Goal: Task Accomplishment & Management: Complete application form

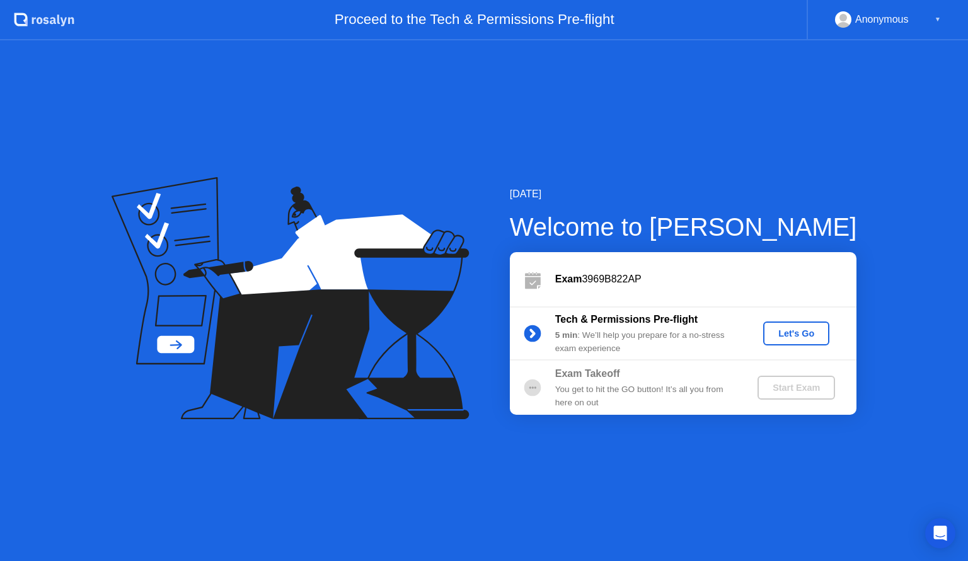
click at [801, 388] on div "Start Exam" at bounding box center [795, 387] width 67 height 10
click at [793, 338] on div "Let's Go" at bounding box center [796, 333] width 56 height 10
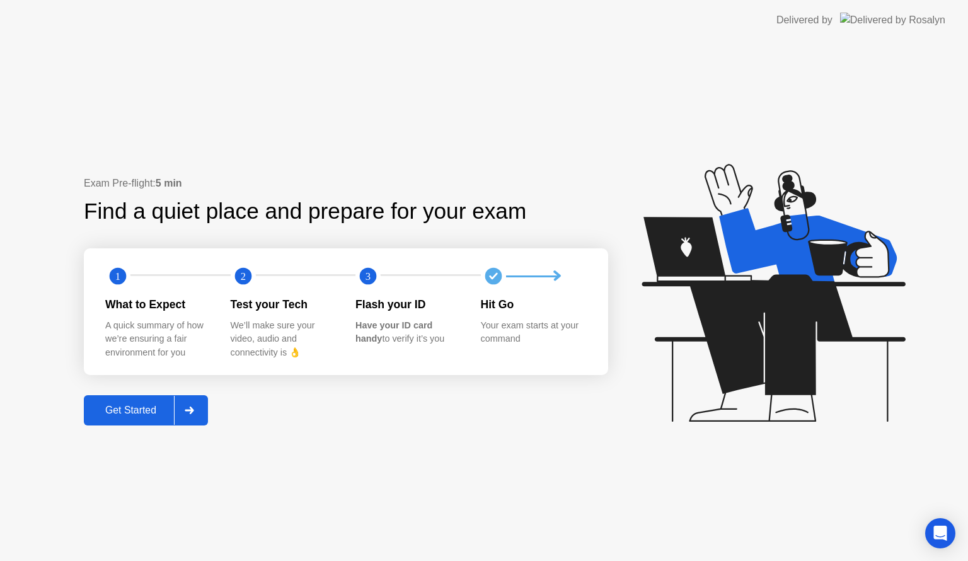
click at [142, 416] on div "Get Started" at bounding box center [131, 409] width 86 height 11
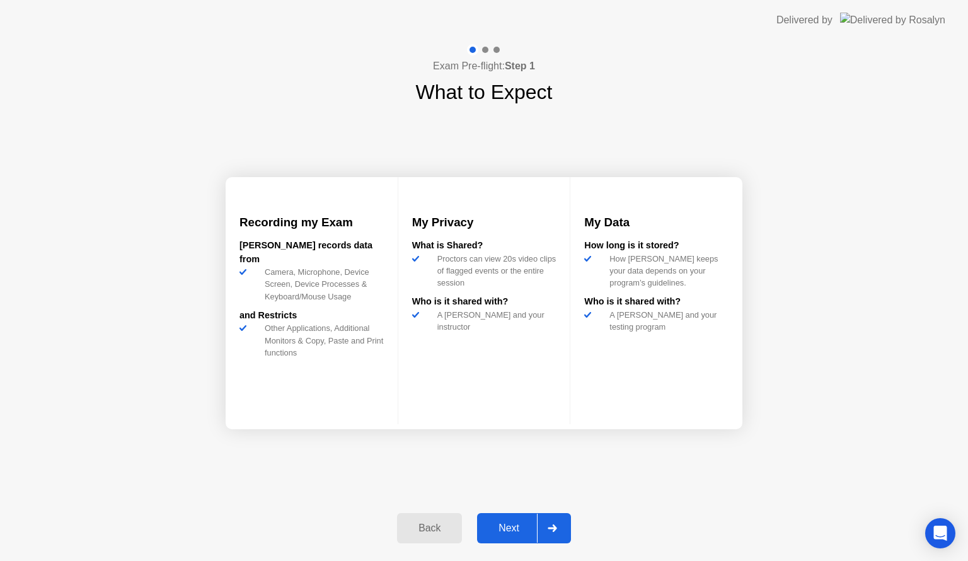
click at [515, 526] on div "Next" at bounding box center [509, 527] width 56 height 11
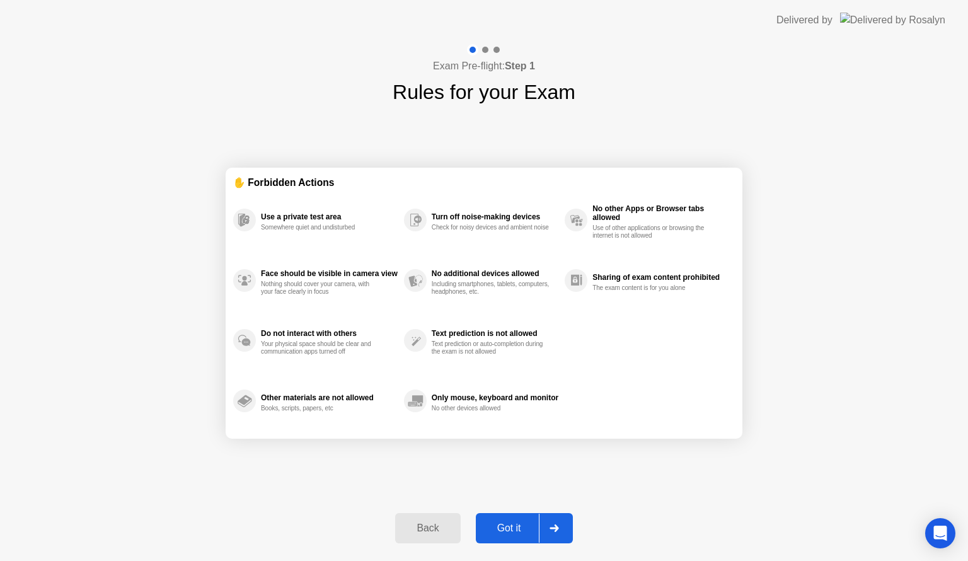
click at [514, 525] on div "Got it" at bounding box center [508, 527] width 59 height 11
select select "Available cameras"
select select "Available speakers"
select select "Available microphones"
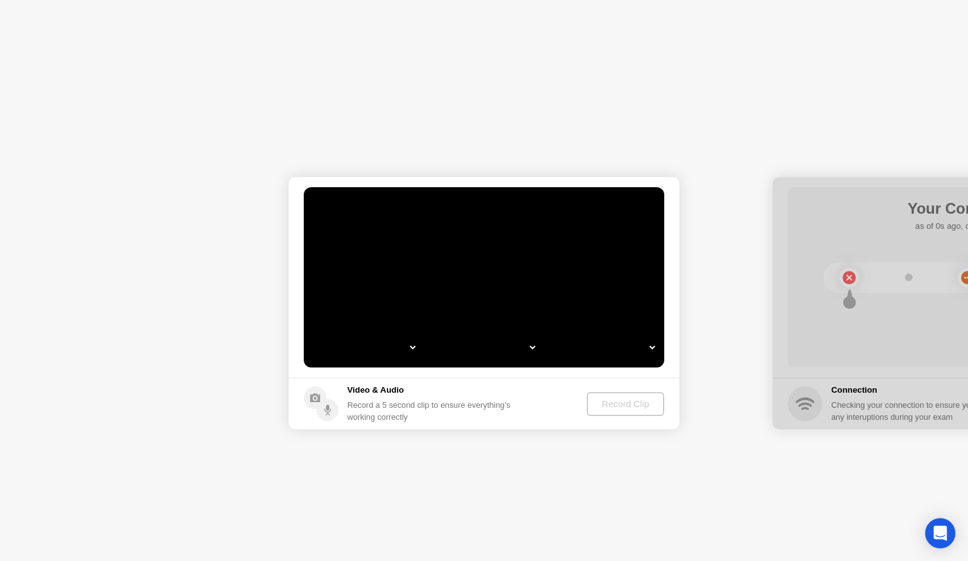
select select "*"
select select "**********"
select select "*******"
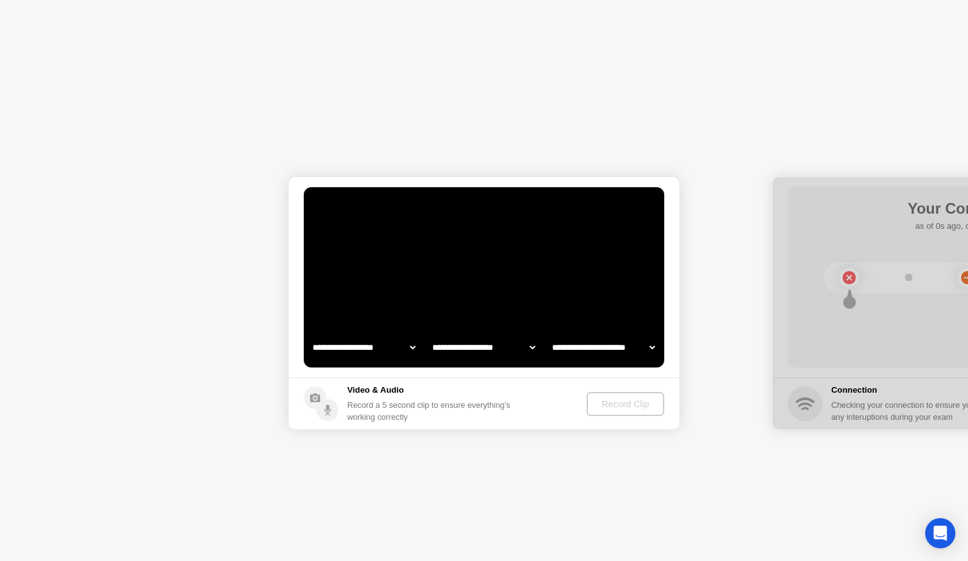
select select "*******"
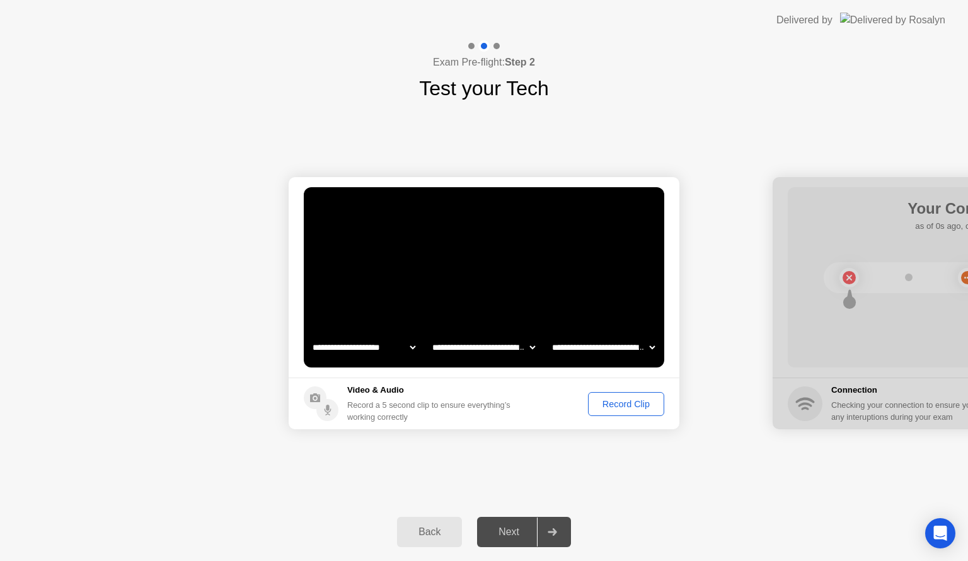
click at [629, 400] on div "Record Clip" at bounding box center [625, 404] width 67 height 10
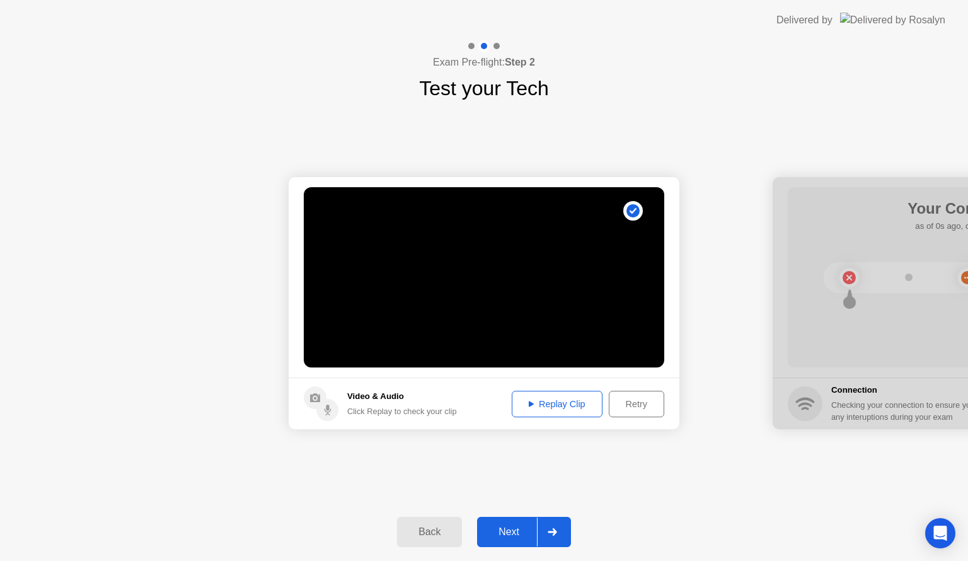
click at [559, 399] on div "Replay Clip" at bounding box center [557, 404] width 82 height 10
click at [520, 526] on div "Next" at bounding box center [509, 531] width 56 height 11
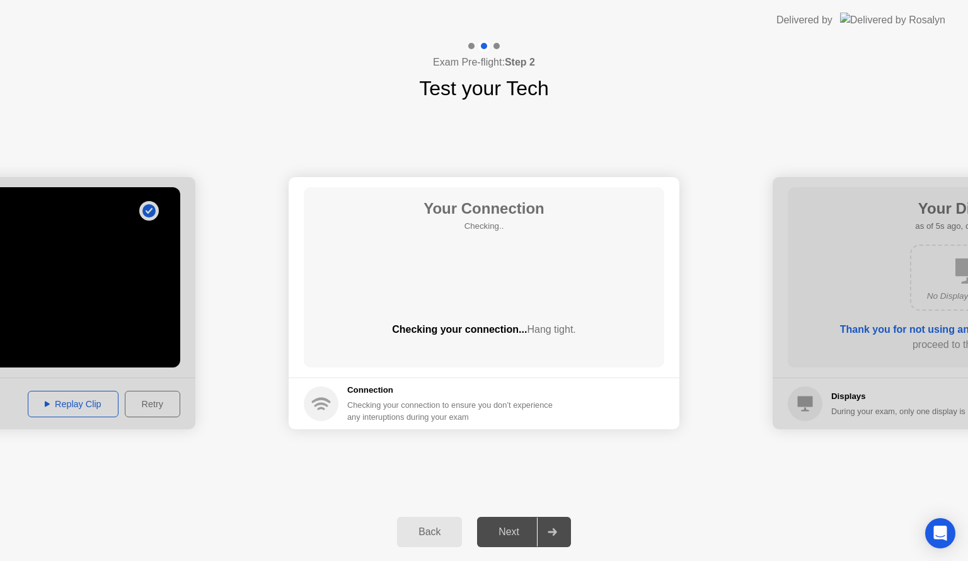
click at [517, 532] on div "Next" at bounding box center [509, 531] width 56 height 11
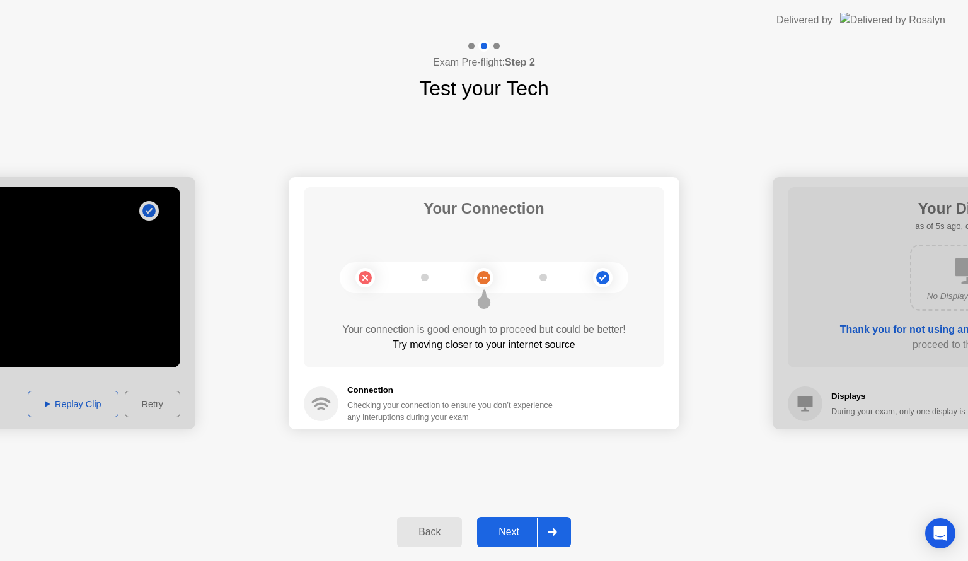
click at [508, 523] on button "Next" at bounding box center [524, 532] width 94 height 30
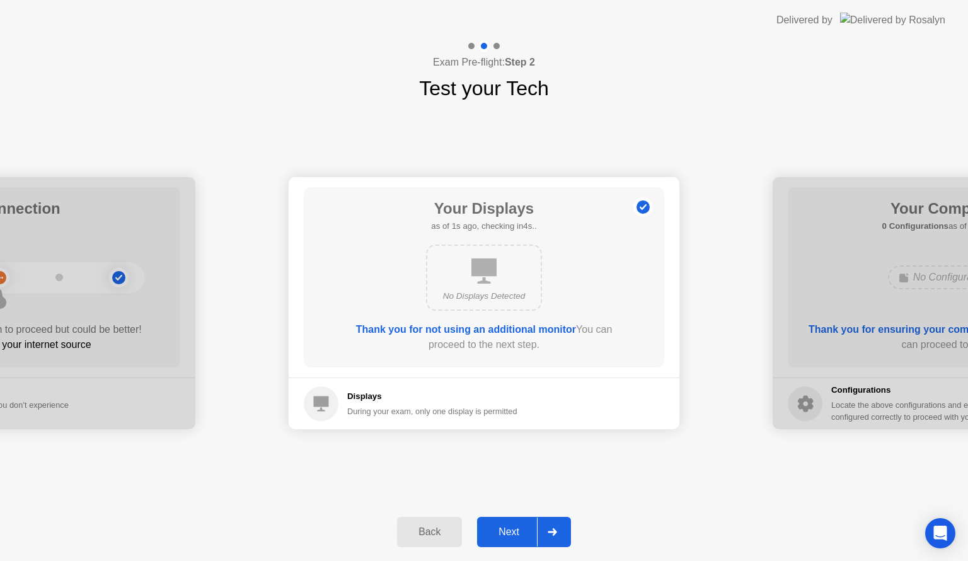
click at [513, 523] on button "Next" at bounding box center [524, 532] width 94 height 30
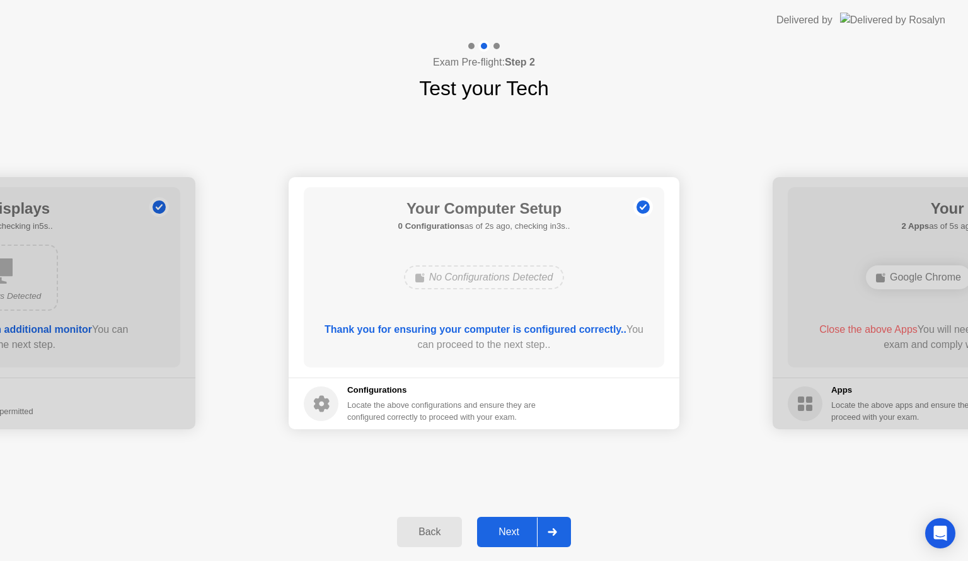
click at [524, 526] on div "Next" at bounding box center [509, 531] width 56 height 11
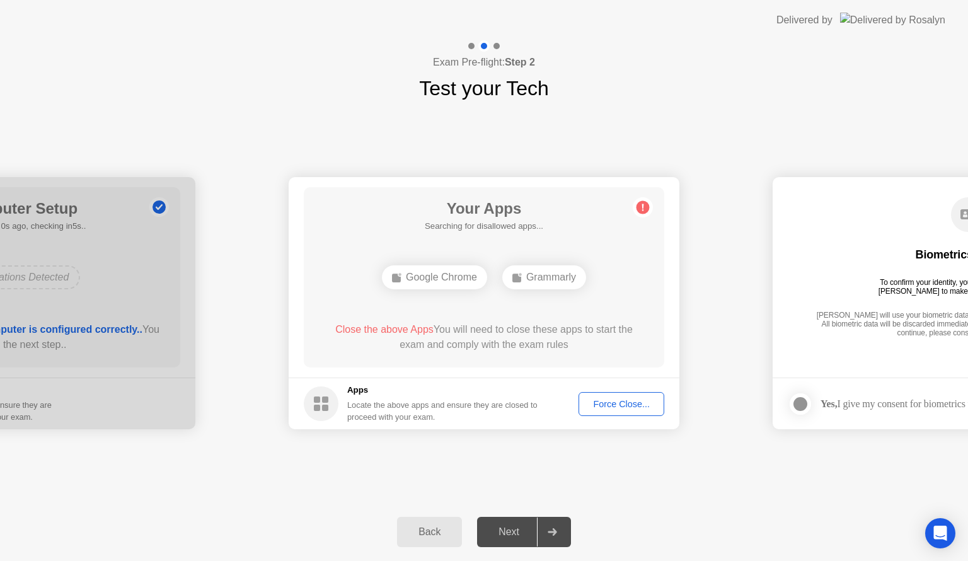
click at [524, 526] on div "Next" at bounding box center [509, 531] width 56 height 11
click at [617, 406] on div "Force Close..." at bounding box center [621, 404] width 77 height 10
click at [607, 406] on div "Force Close..." at bounding box center [621, 404] width 77 height 10
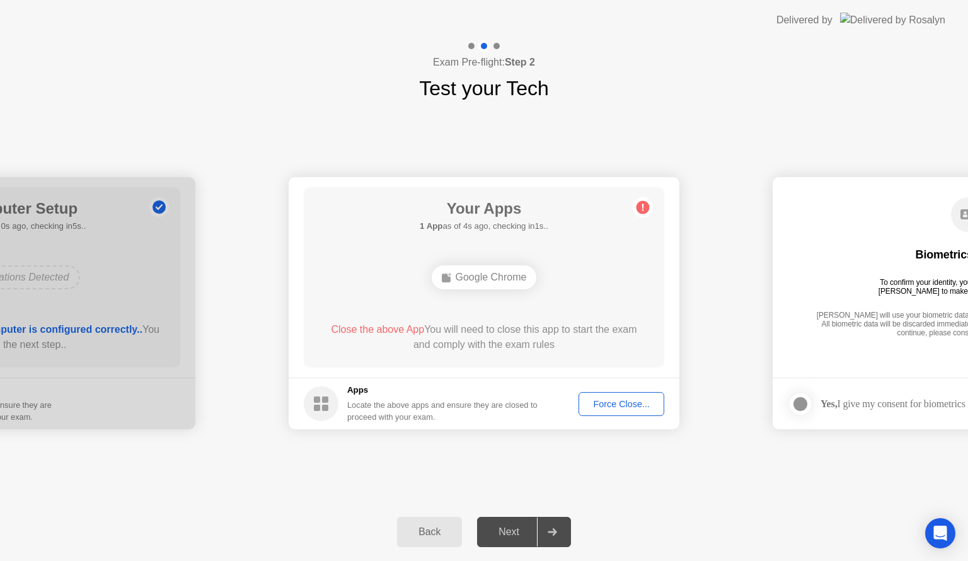
click at [517, 533] on div "Next" at bounding box center [509, 531] width 56 height 11
click at [596, 399] on div "Force Close..." at bounding box center [621, 404] width 77 height 10
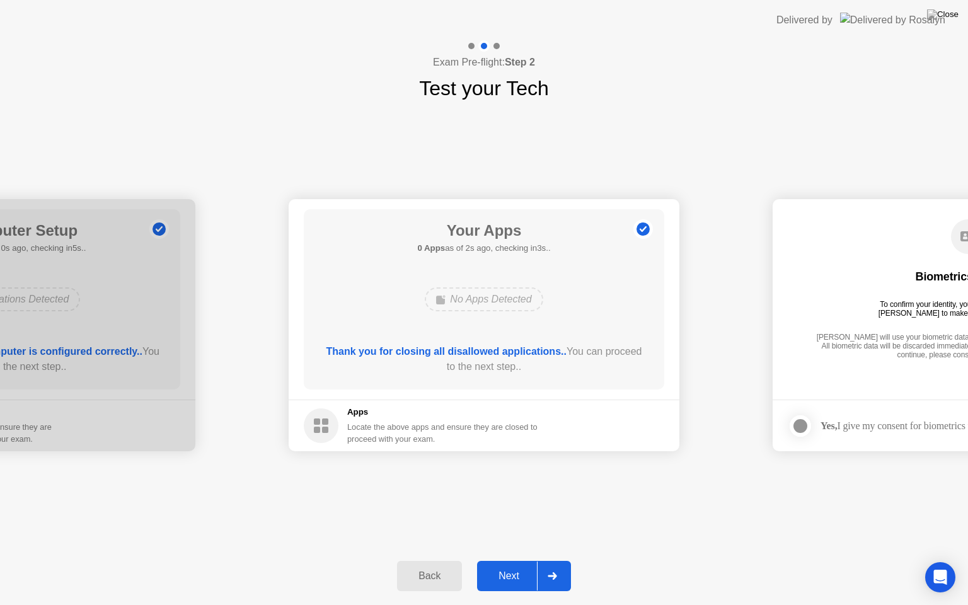
click at [509, 560] on div "Next" at bounding box center [509, 575] width 56 height 11
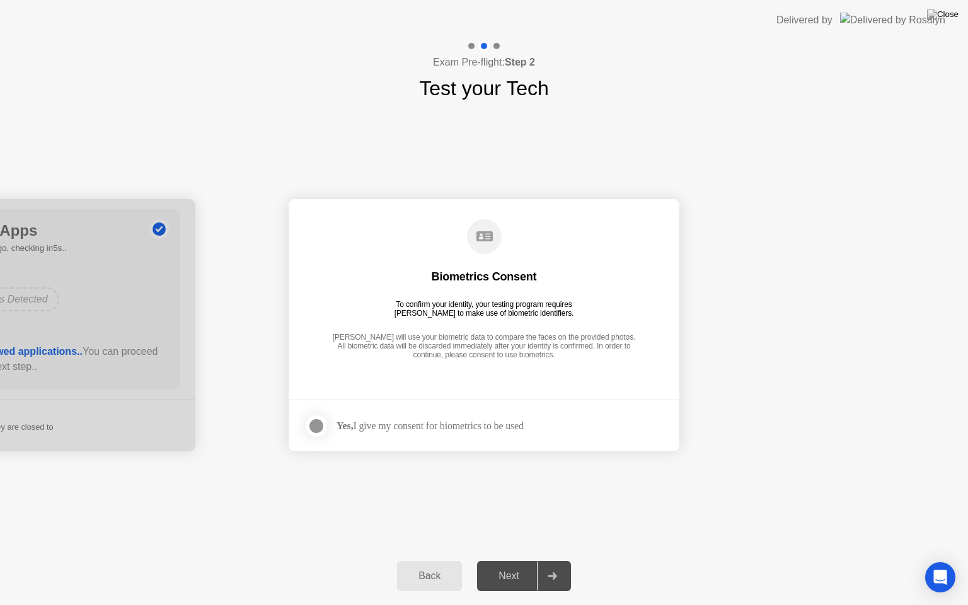
drag, startPoint x: 317, startPoint y: 425, endPoint x: 417, endPoint y: 480, distance: 114.5
click at [318, 424] on div at bounding box center [316, 425] width 15 height 15
click at [517, 560] on div "Next" at bounding box center [509, 575] width 56 height 11
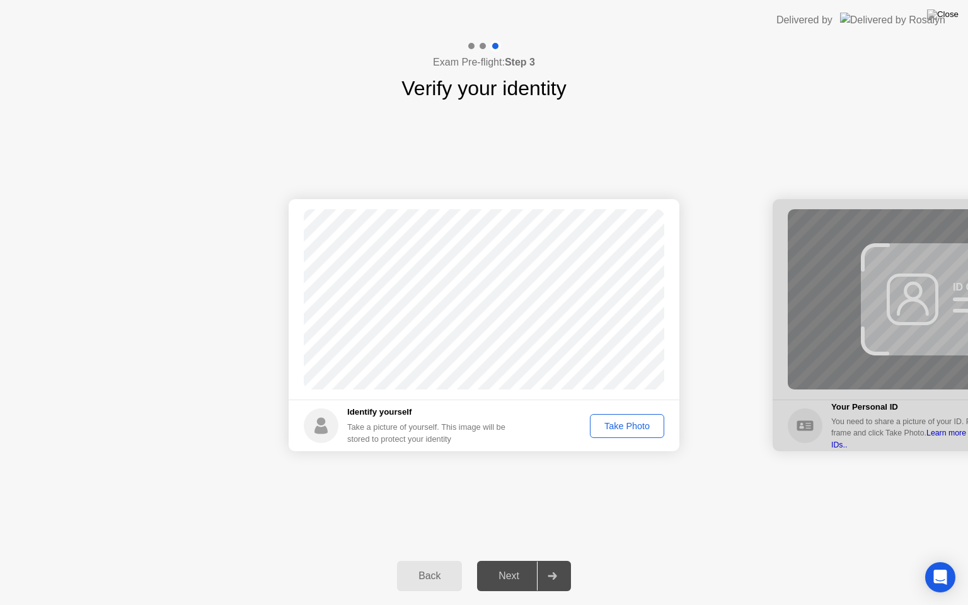
click at [627, 423] on div "Take Photo" at bounding box center [627, 426] width 66 height 10
click at [507, 560] on div "Next" at bounding box center [509, 575] width 56 height 11
